Goal: Navigation & Orientation: Locate item on page

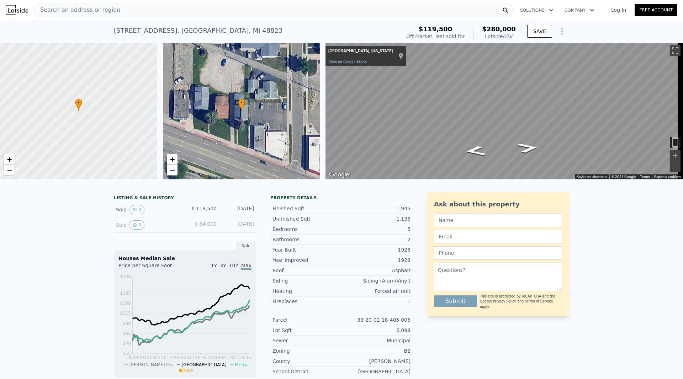
click at [244, 128] on div "• + −" at bounding box center [241, 111] width 157 height 137
click at [245, 124] on div "• + −" at bounding box center [241, 111] width 157 height 137
click at [321, 121] on div "• + − • + − ← Move left → Move right ↑ Move up ↓ Move down + Zoom in - Zoom out…" at bounding box center [341, 111] width 683 height 137
click at [235, 113] on div "• + −" at bounding box center [241, 111] width 157 height 137
click at [174, 160] on span "+" at bounding box center [172, 159] width 5 height 9
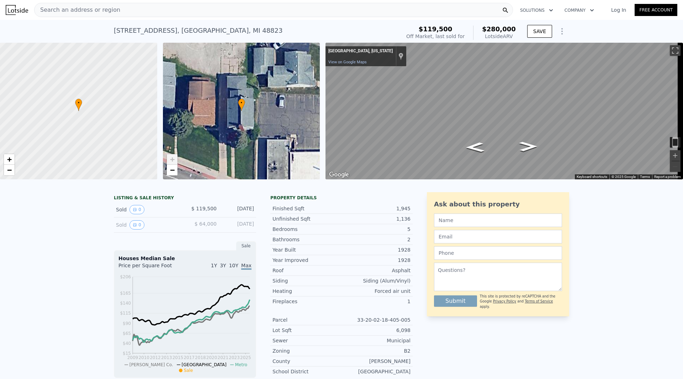
click at [174, 160] on span "+" at bounding box center [172, 159] width 5 height 9
click at [174, 158] on span "+" at bounding box center [172, 159] width 5 height 9
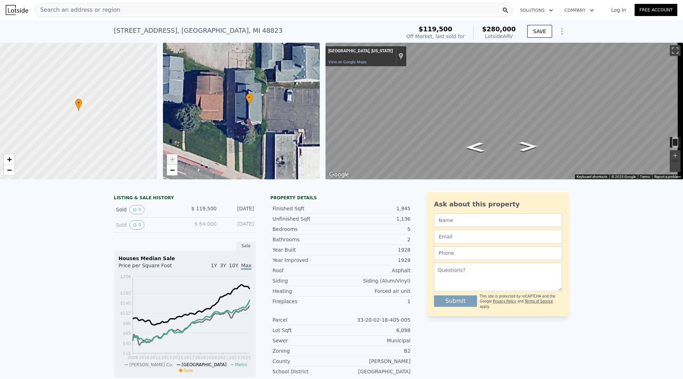
drag, startPoint x: 273, startPoint y: 111, endPoint x: 281, endPoint y: 106, distance: 9.5
click at [281, 106] on div "• + −" at bounding box center [241, 111] width 157 height 137
click at [260, 108] on div "• + −" at bounding box center [241, 111] width 157 height 137
click at [244, 111] on div "• + −" at bounding box center [241, 111] width 157 height 137
